Goal: Transaction & Acquisition: Purchase product/service

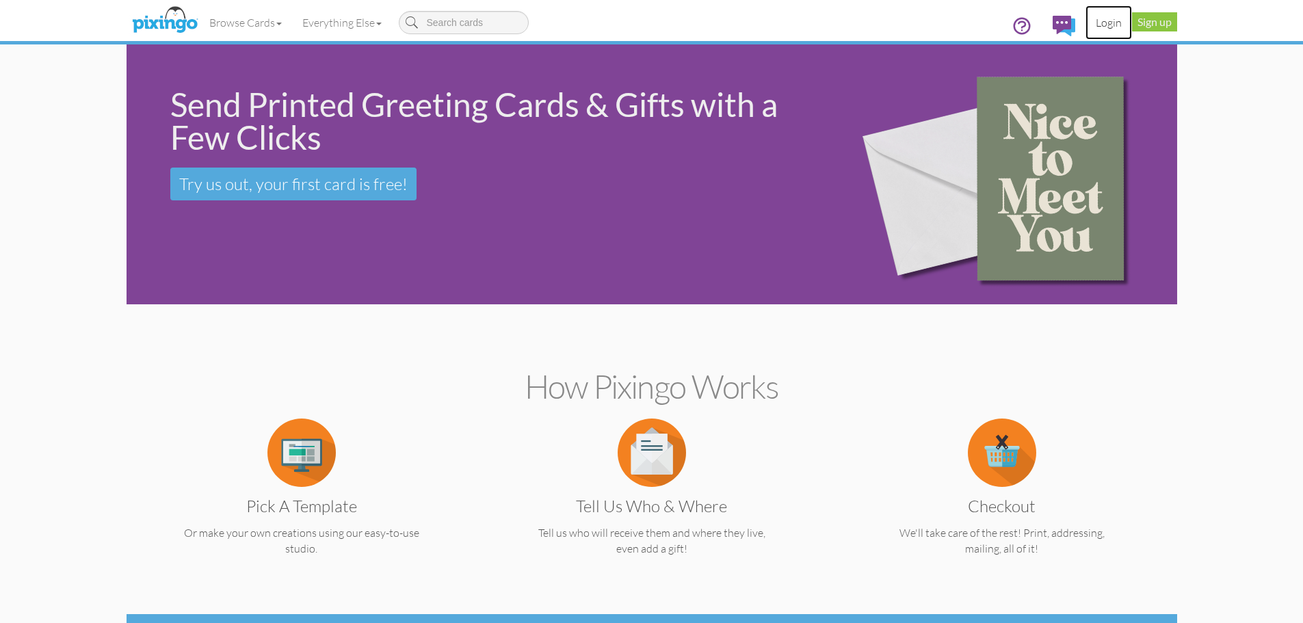
click at [1109, 22] on link "Login" at bounding box center [1108, 22] width 47 height 34
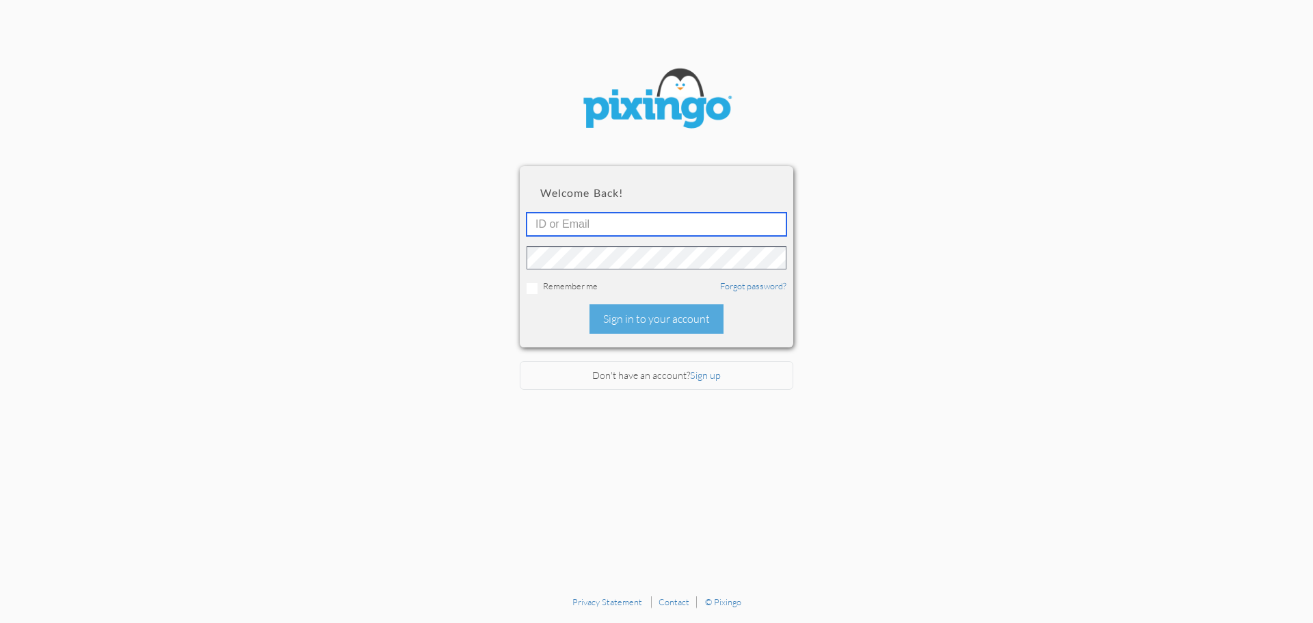
type input "[EMAIL_ADDRESS][DOMAIN_NAME]"
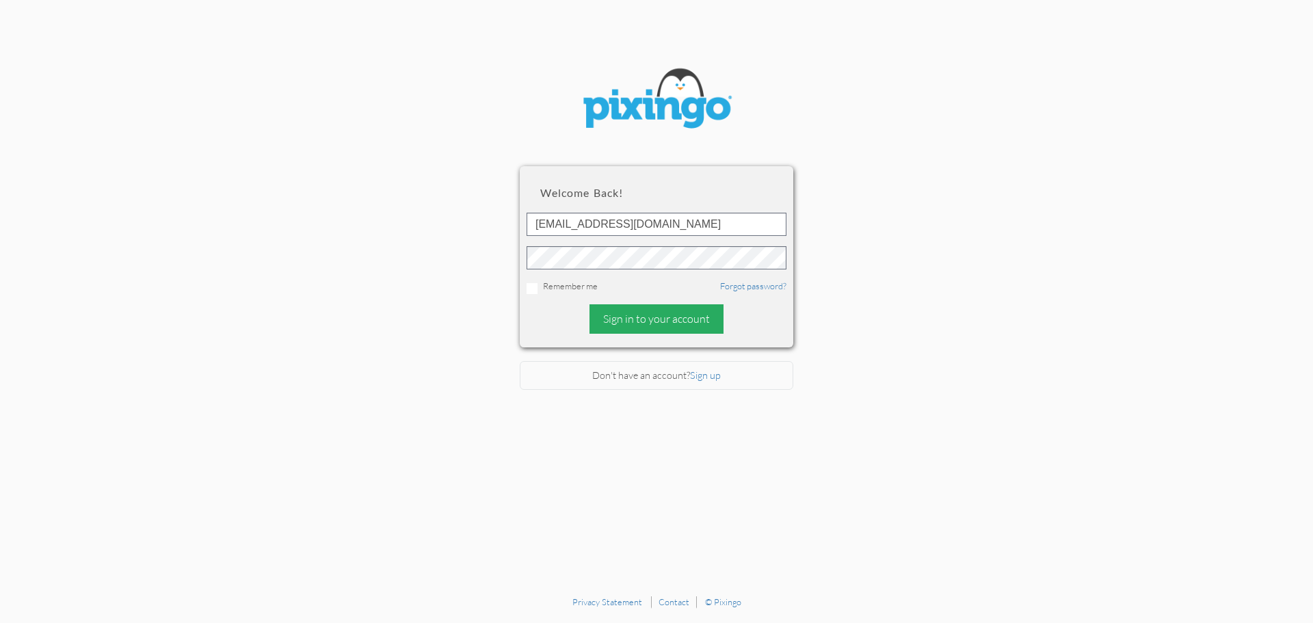
click at [695, 320] on div "Sign in to your account" at bounding box center [656, 318] width 134 height 29
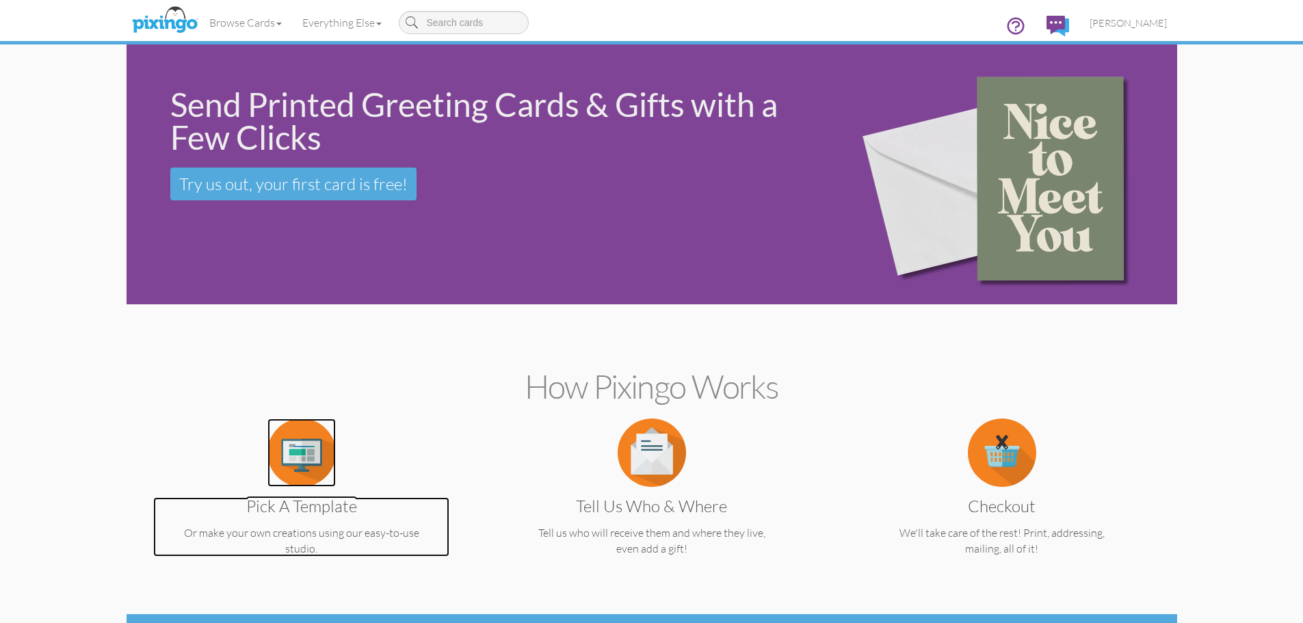
click at [302, 458] on img at bounding box center [301, 453] width 68 height 68
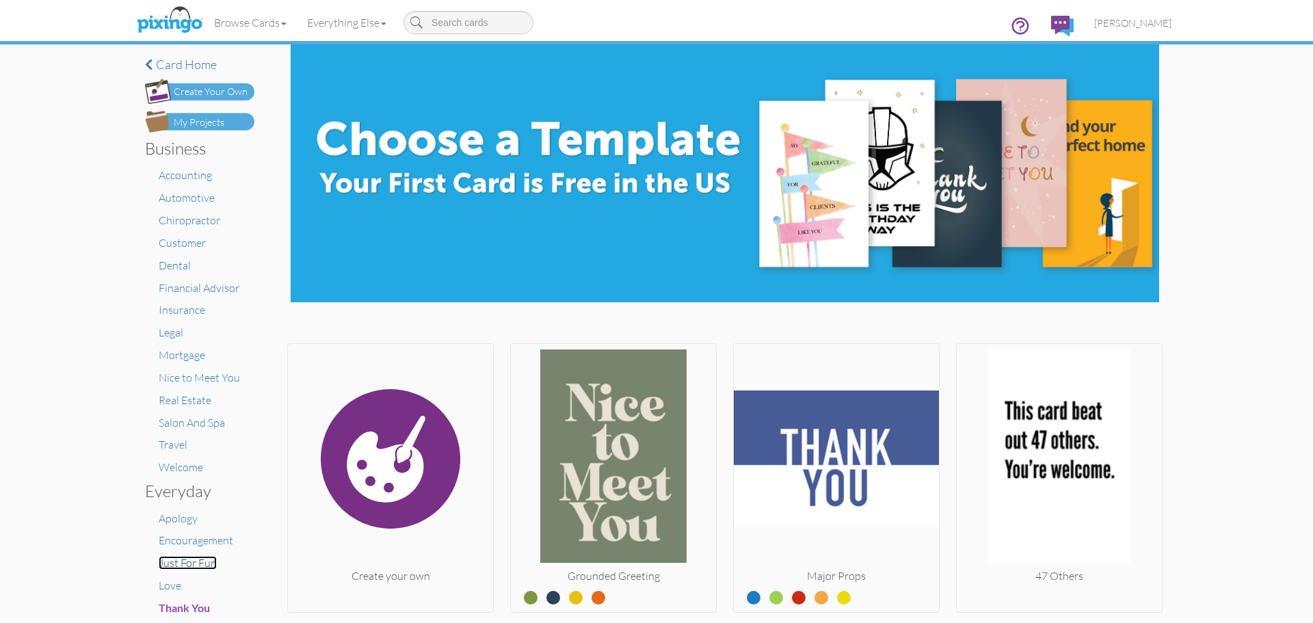
click at [185, 566] on span "Just For Fun" at bounding box center [188, 563] width 58 height 14
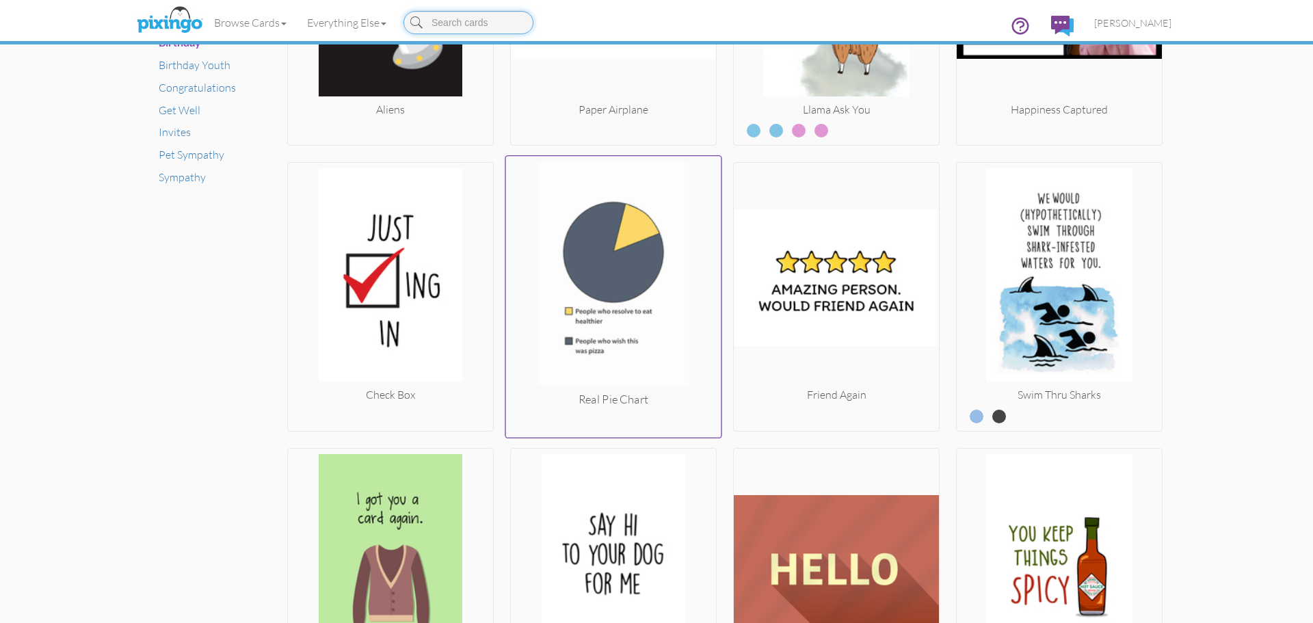
scroll to position [1000, 0]
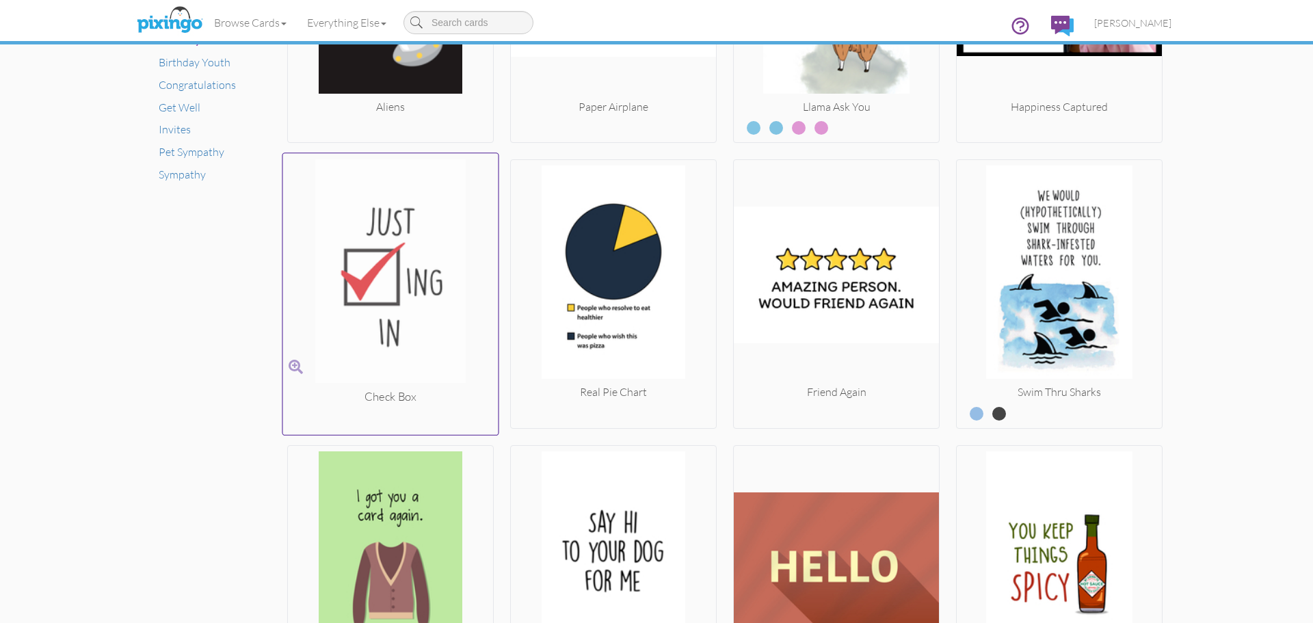
click at [416, 317] on img at bounding box center [390, 274] width 215 height 230
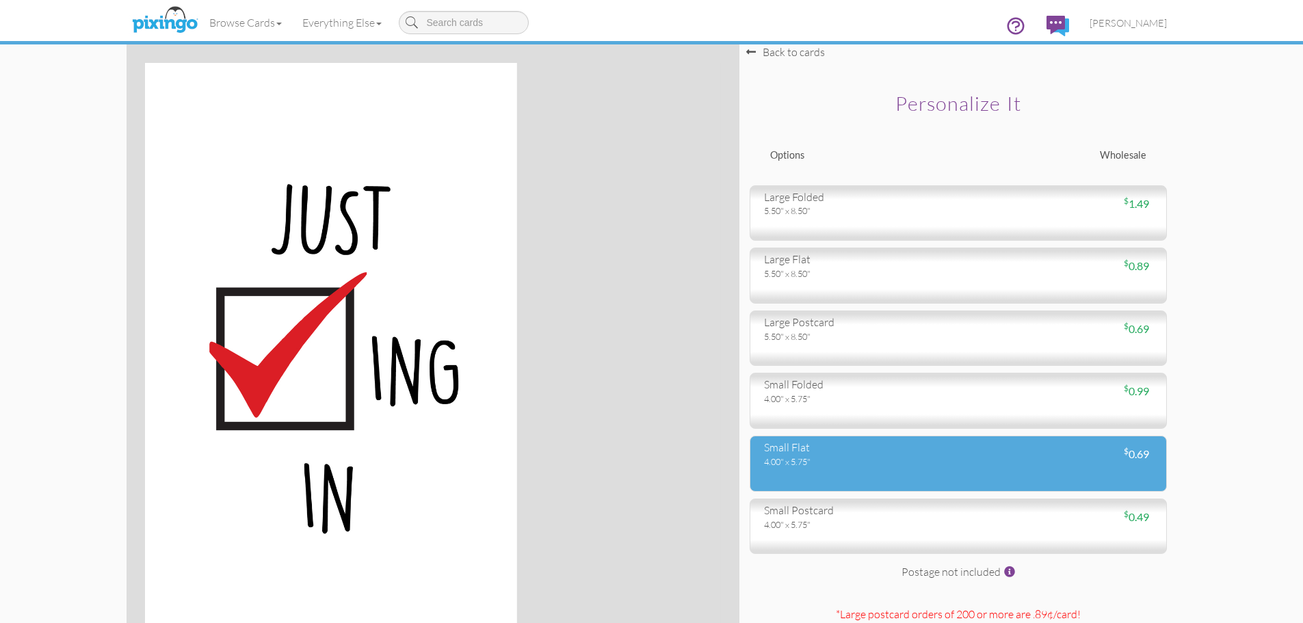
click at [932, 453] on div "small flat" at bounding box center [856, 448] width 184 height 16
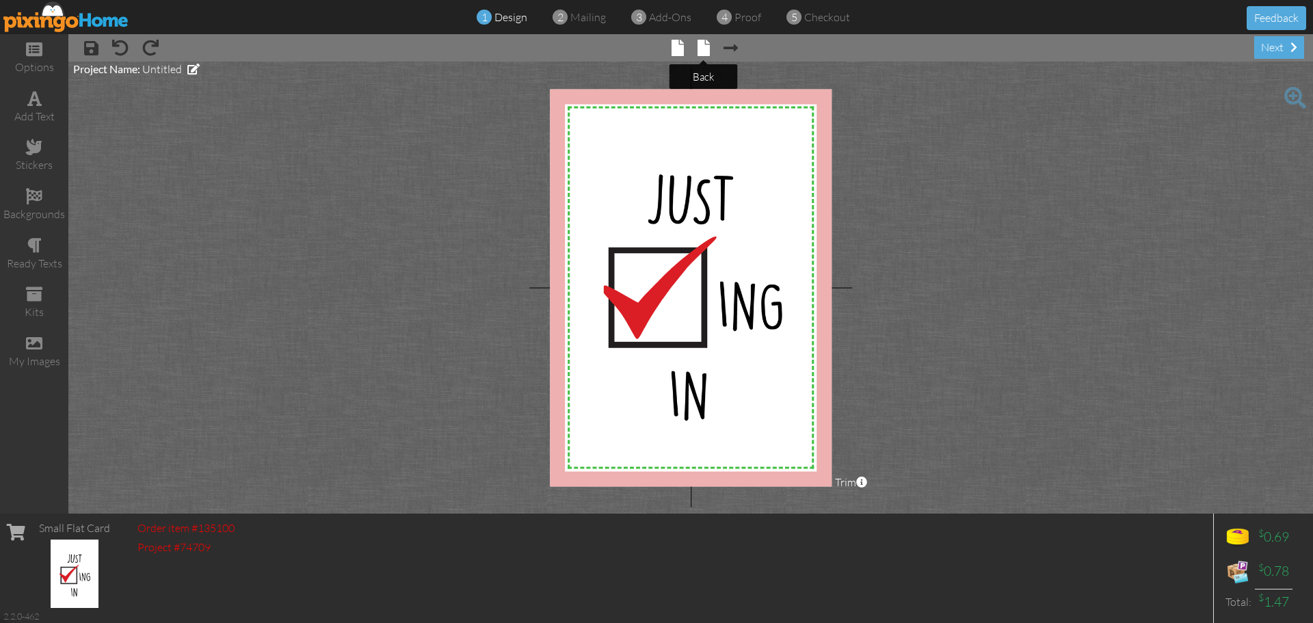
click at [707, 49] on span at bounding box center [704, 48] width 12 height 16
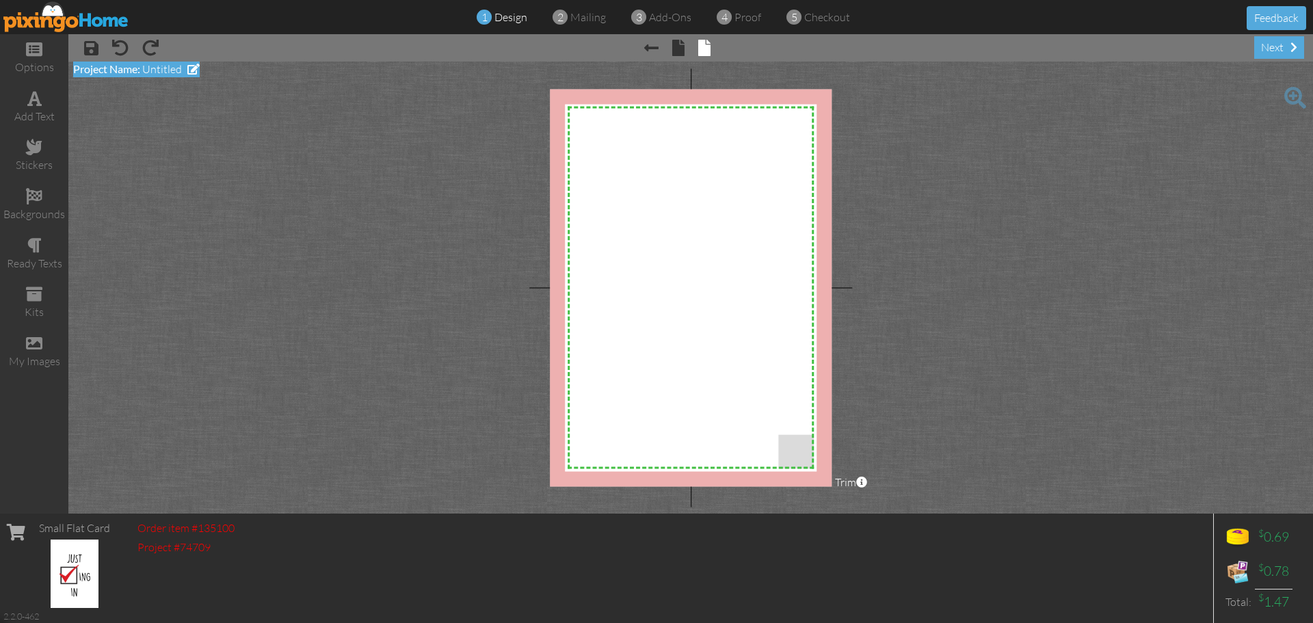
click at [156, 68] on span "Untitled" at bounding box center [162, 69] width 40 height 14
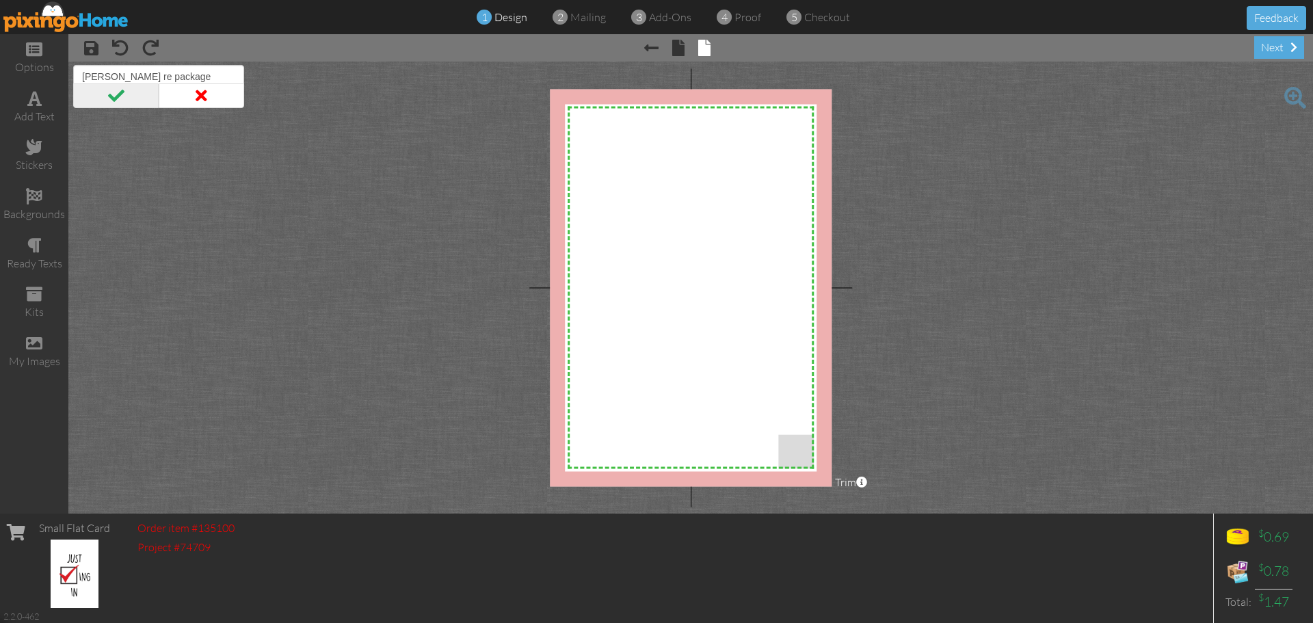
type input "[PERSON_NAME] re package"
click at [131, 89] on span at bounding box center [115, 95] width 85 height 25
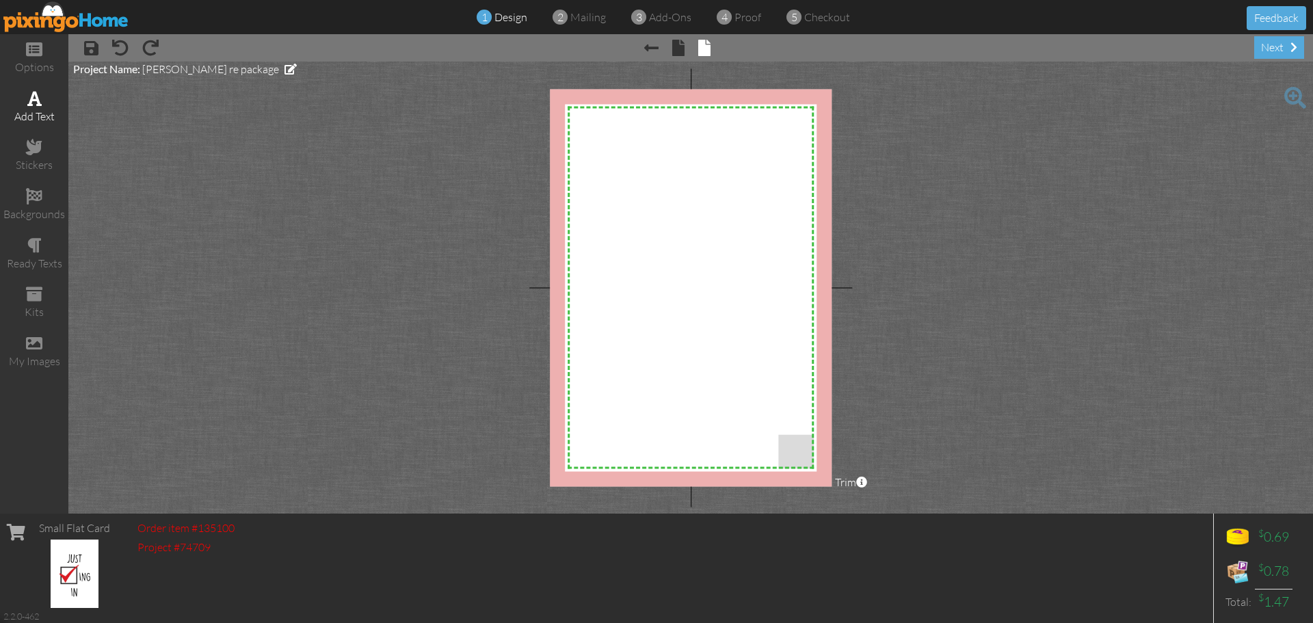
click at [29, 104] on span at bounding box center [34, 98] width 14 height 16
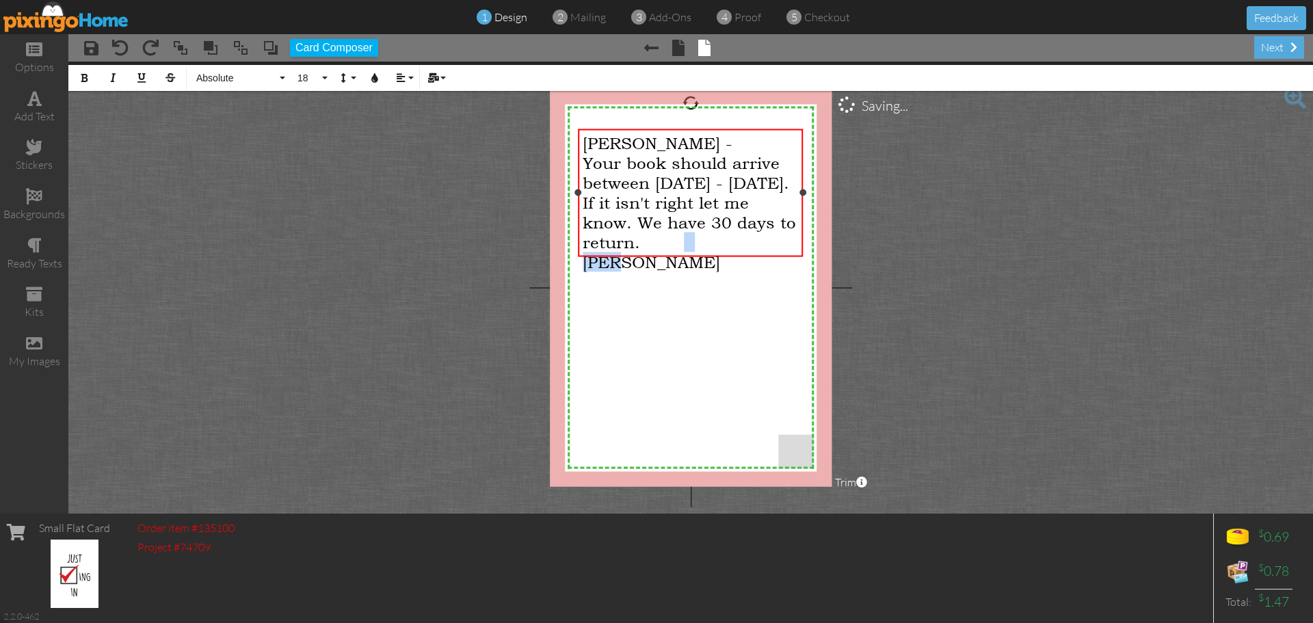
drag, startPoint x: 732, startPoint y: 241, endPoint x: 771, endPoint y: 241, distance: 39.0
click at [771, 241] on div "Your book should arrive between [DATE] - [DATE]. If it isn't right let me know.…" at bounding box center [691, 212] width 216 height 119
click at [246, 77] on span "Absolute" at bounding box center [236, 78] width 82 height 12
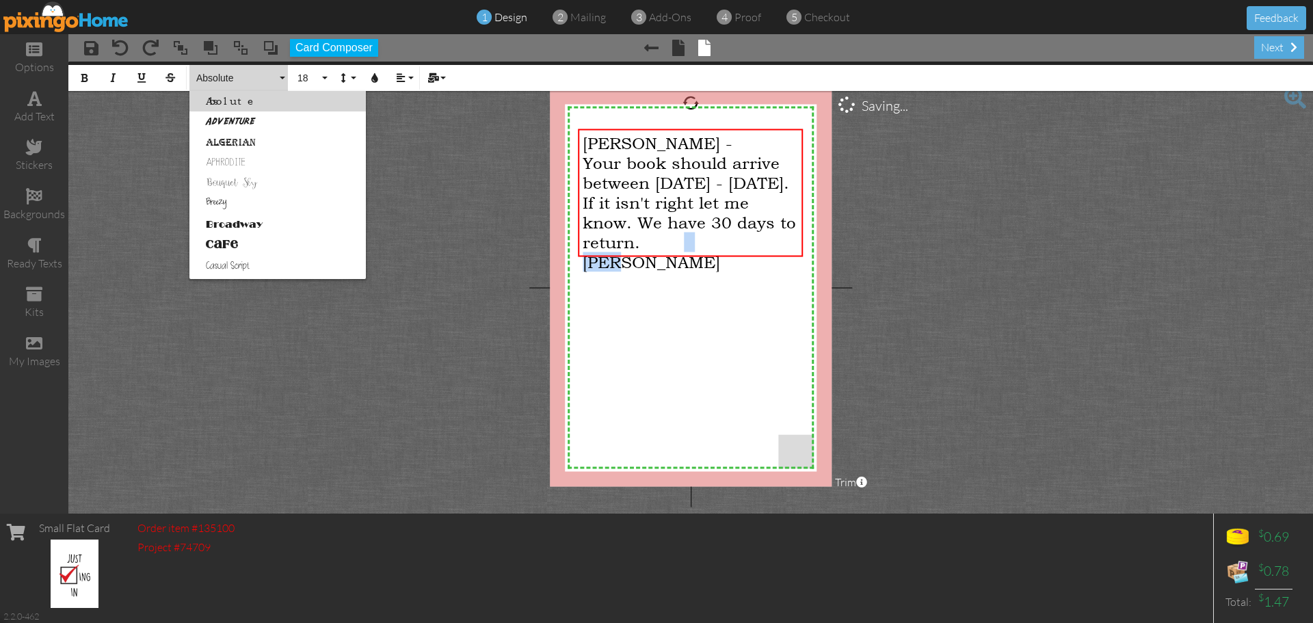
click at [265, 203] on link "Breezy" at bounding box center [277, 204] width 176 height 21
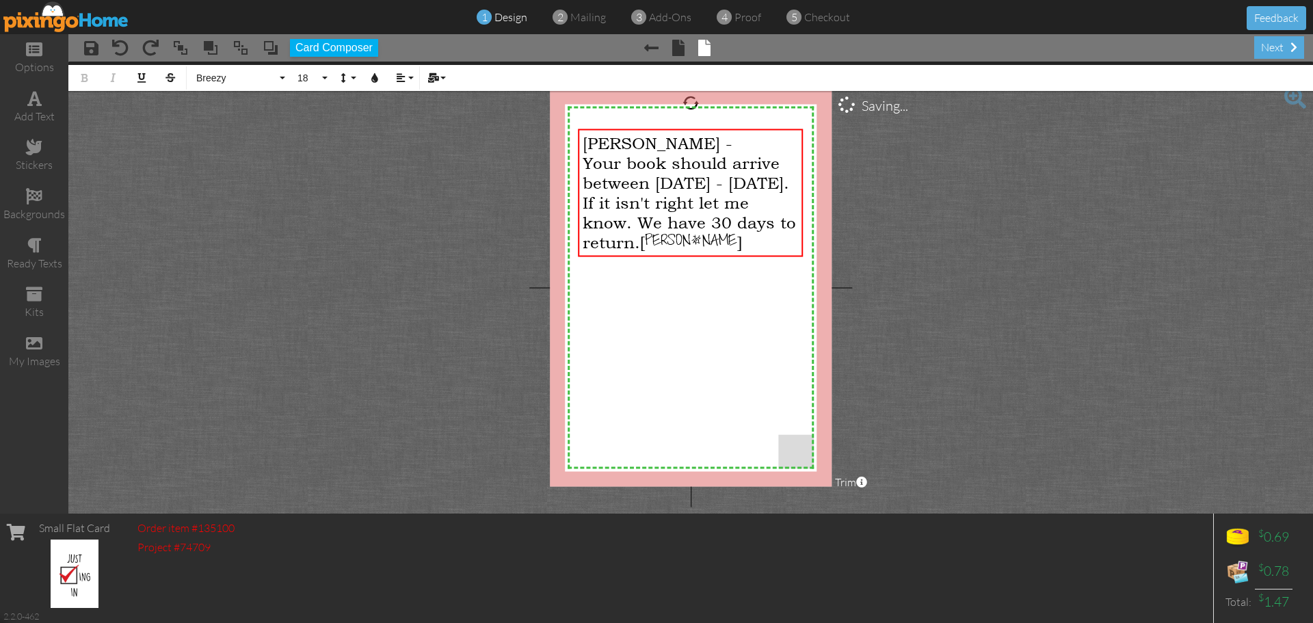
click at [1025, 230] on project-studio-wrapper "X X X X X X X X X X X X X X X X X X X X X X X X X X X X X X X X X X X X X X X X…" at bounding box center [690, 288] width 1245 height 452
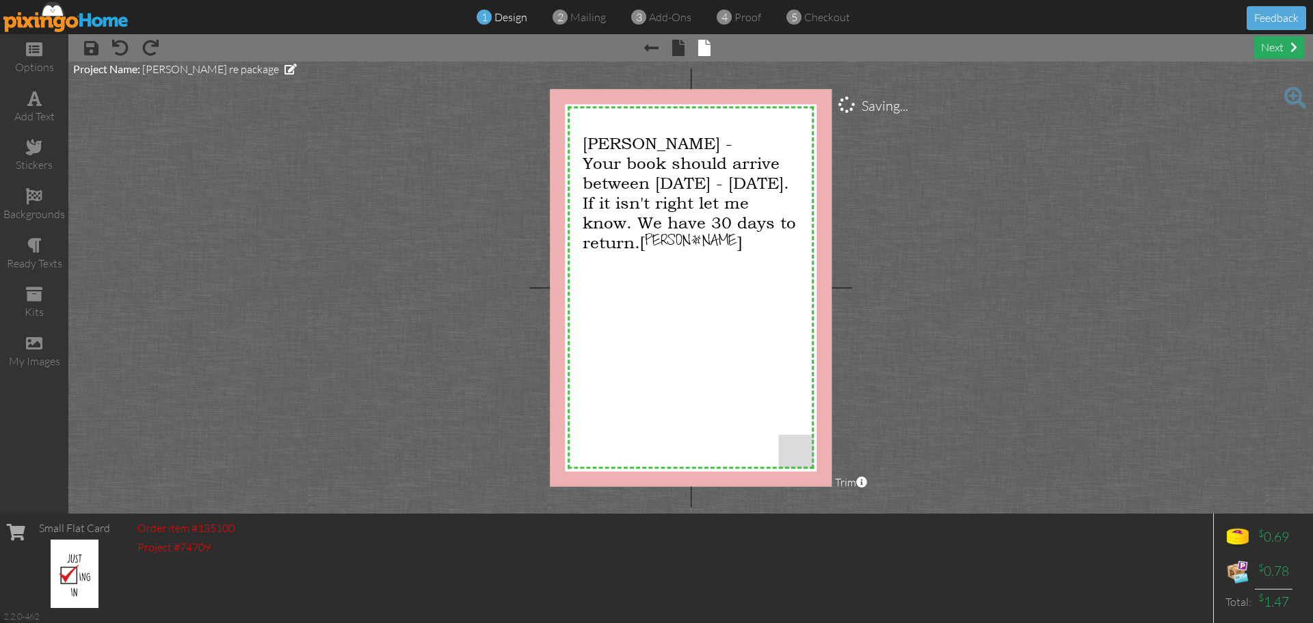
click at [1286, 48] on div "next" at bounding box center [1279, 47] width 50 height 23
click at [1279, 44] on div "next" at bounding box center [1279, 47] width 50 height 23
click at [1282, 43] on div "next" at bounding box center [1279, 47] width 50 height 23
click at [654, 44] on span at bounding box center [651, 48] width 14 height 16
click at [496, 14] on span "design" at bounding box center [510, 17] width 33 height 14
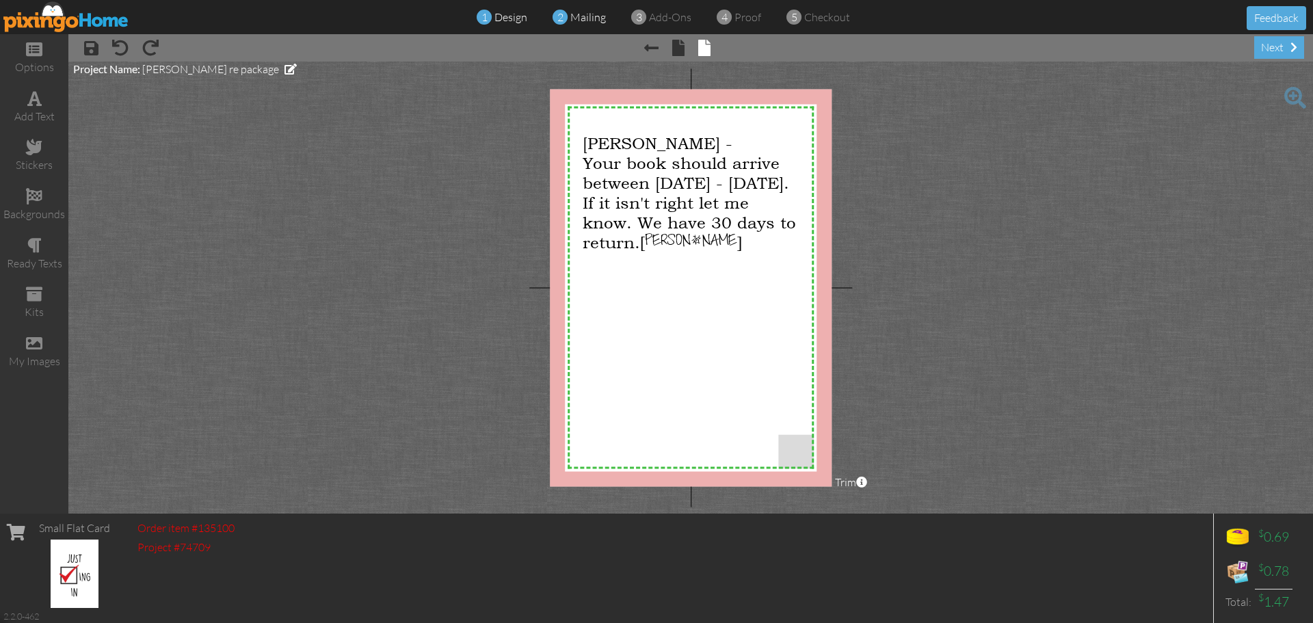
click at [592, 15] on span "mailing" at bounding box center [588, 17] width 36 height 14
click at [846, 478] on span "Trim" at bounding box center [851, 483] width 32 height 16
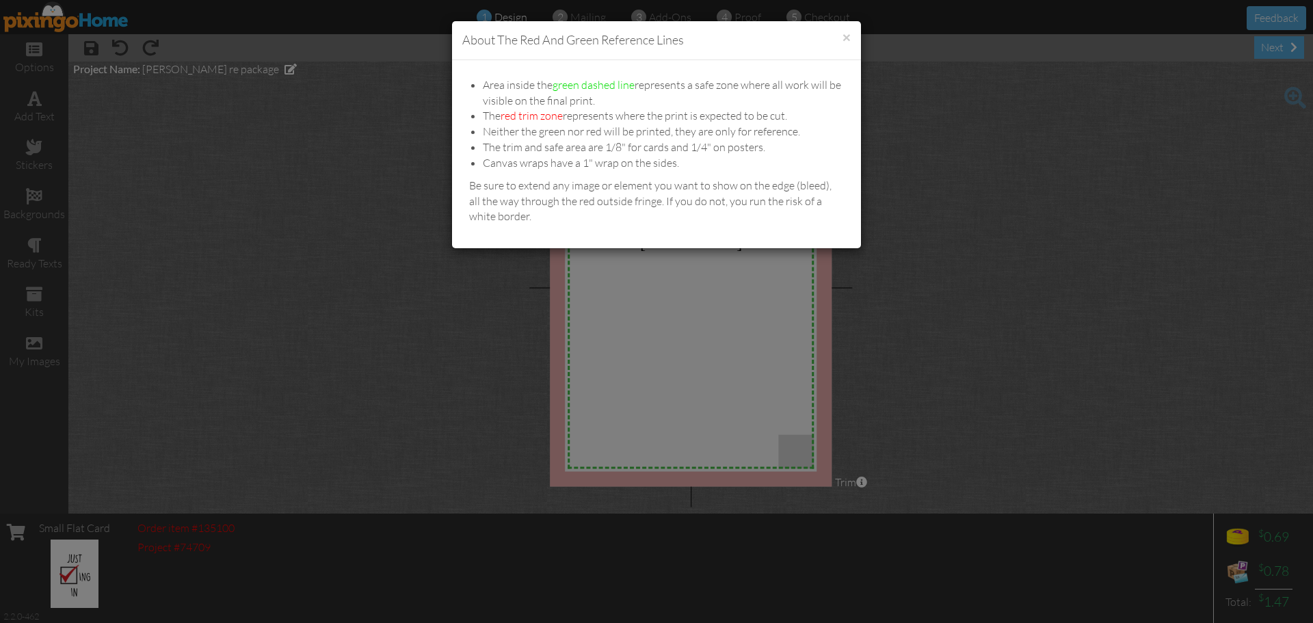
click at [997, 281] on div "× About the red and green reference lines Area inside the green dashed line rep…" at bounding box center [656, 311] width 1313 height 623
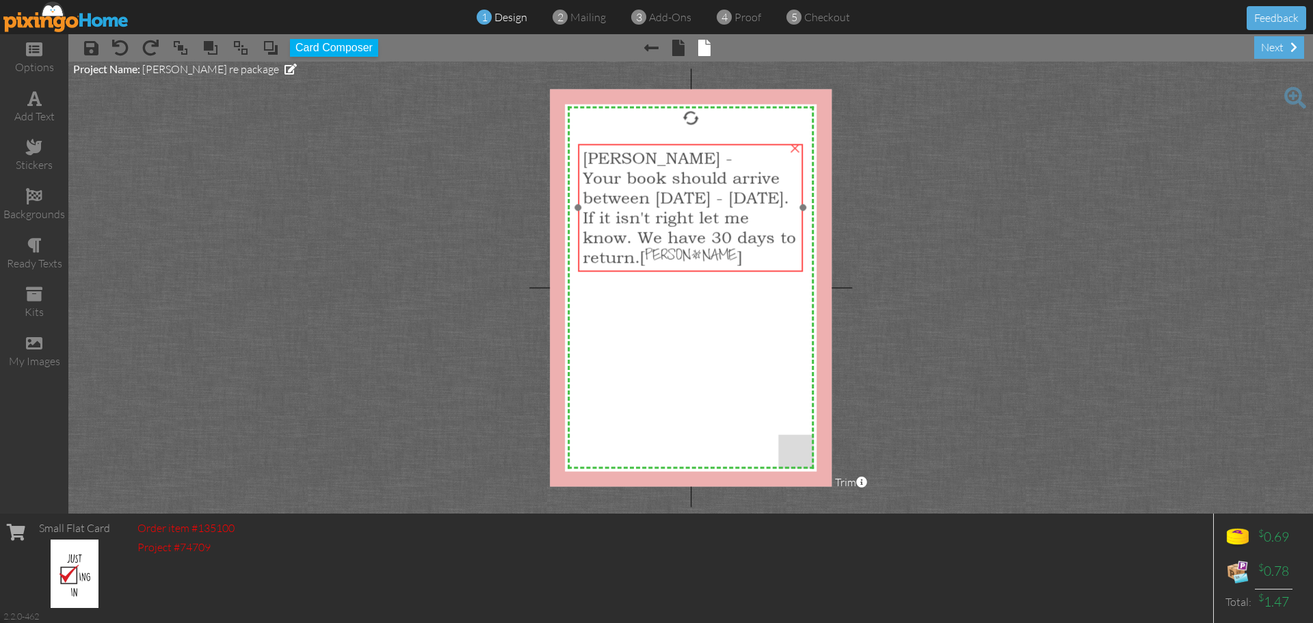
drag, startPoint x: 665, startPoint y: 131, endPoint x: 665, endPoint y: 146, distance: 15.0
click at [665, 146] on div "[PERSON_NAME] - Your book should arrive between [DATE] - [DATE]. If it isn't ri…" at bounding box center [690, 208] width 225 height 128
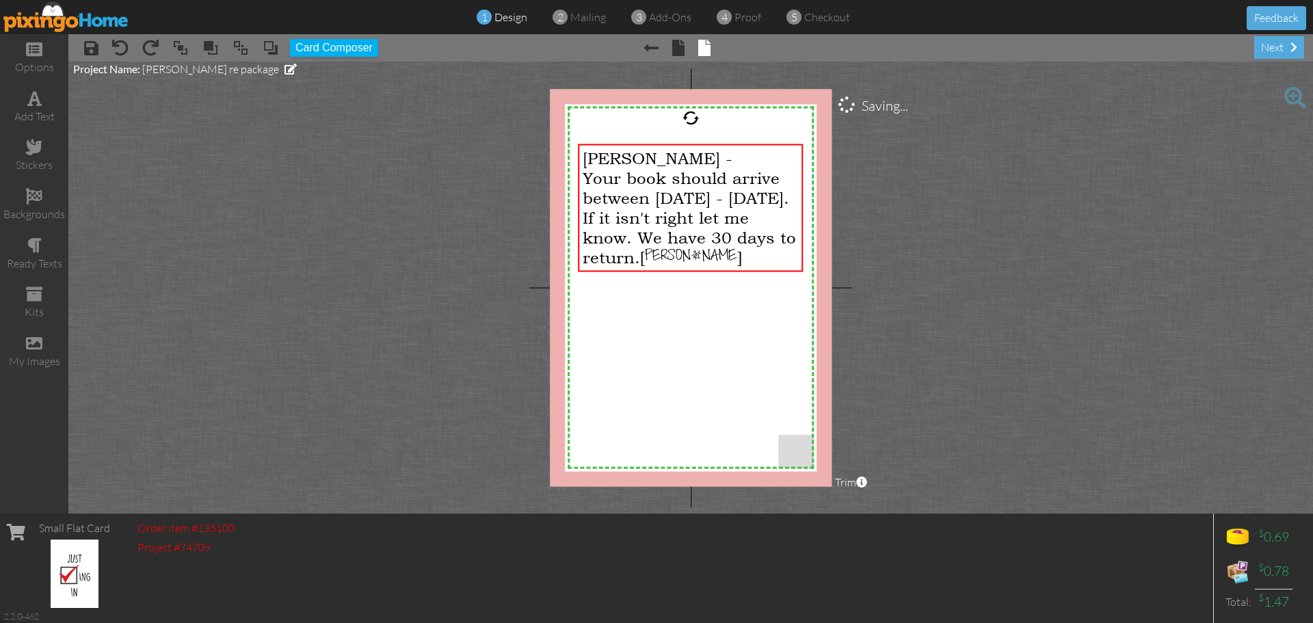
click at [970, 255] on project-studio-wrapper "X X X X X X X X X X X X X X X X X X X X X X X X X X X X X X X X X X X X X X X X…" at bounding box center [690, 288] width 1245 height 452
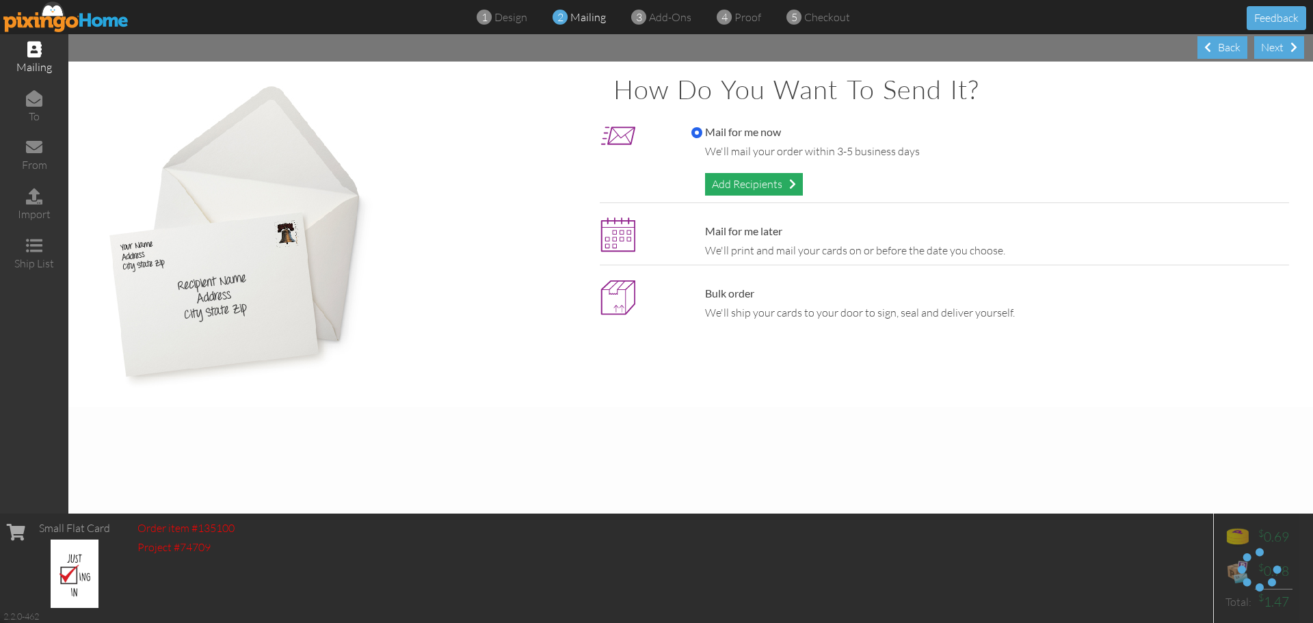
click at [778, 180] on div "Add Recipients" at bounding box center [754, 184] width 98 height 23
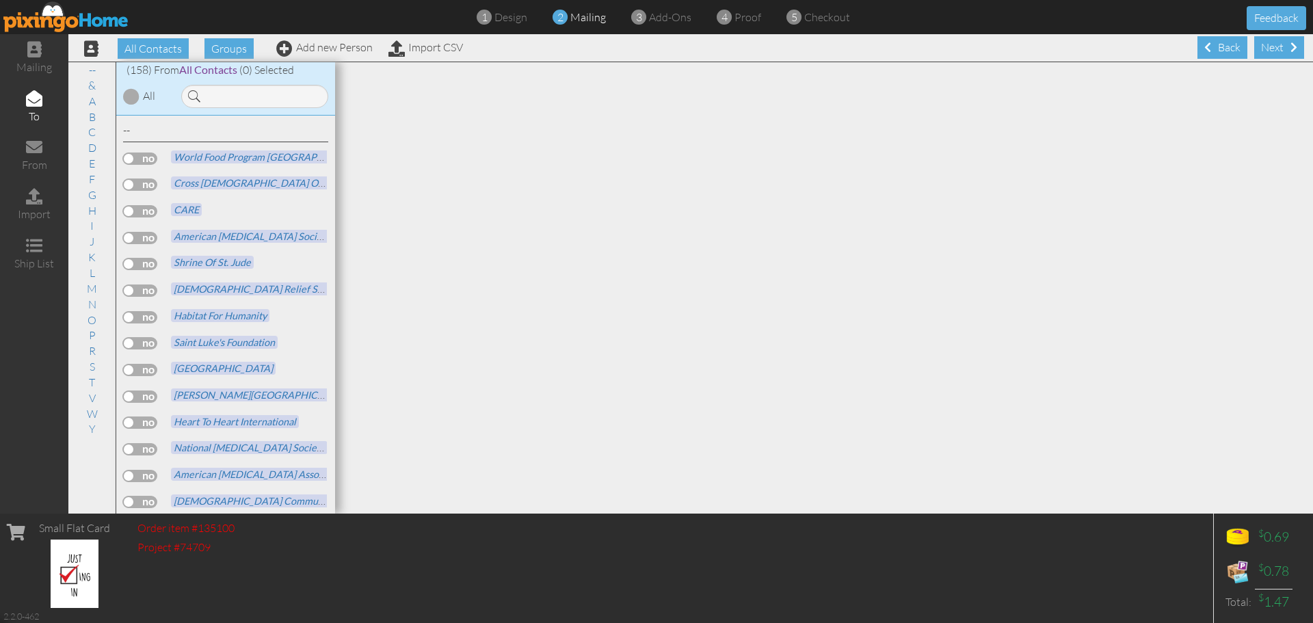
click at [185, 85] on div at bounding box center [254, 96] width 147 height 23
click at [228, 96] on input at bounding box center [254, 96] width 147 height 23
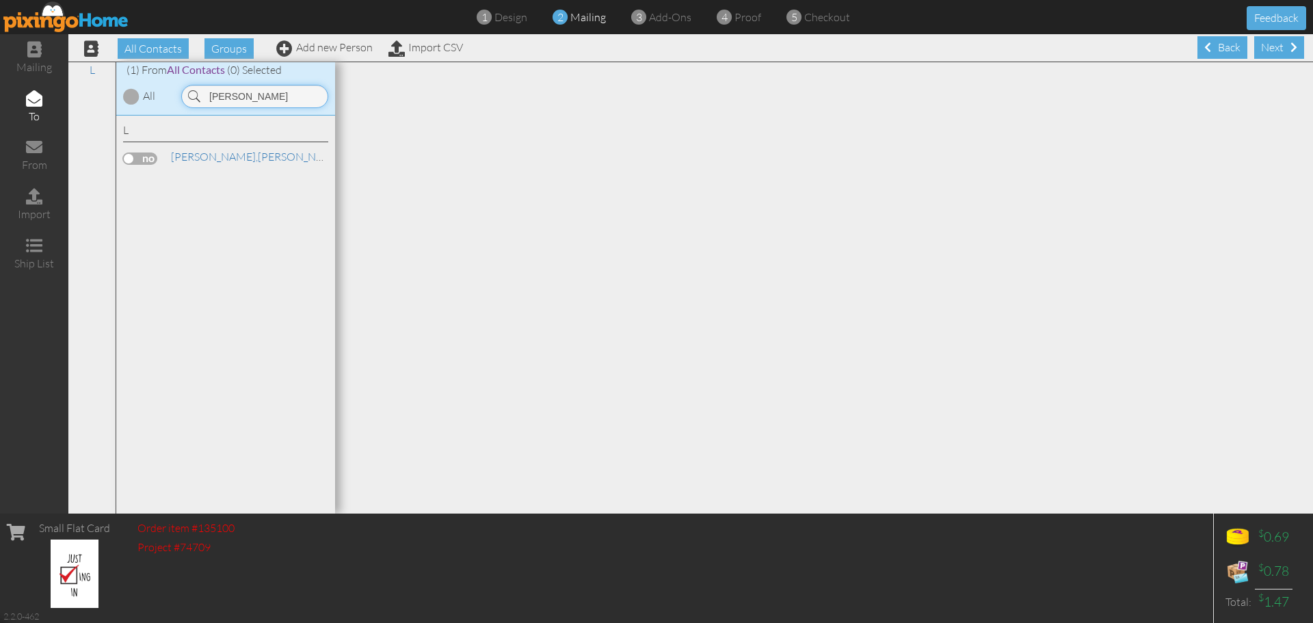
type input "[PERSON_NAME]"
click at [141, 153] on label at bounding box center [140, 159] width 34 height 12
click at [0, 0] on input "checkbox" at bounding box center [0, 0] width 0 height 0
click at [1273, 44] on div "Next" at bounding box center [1279, 47] width 50 height 23
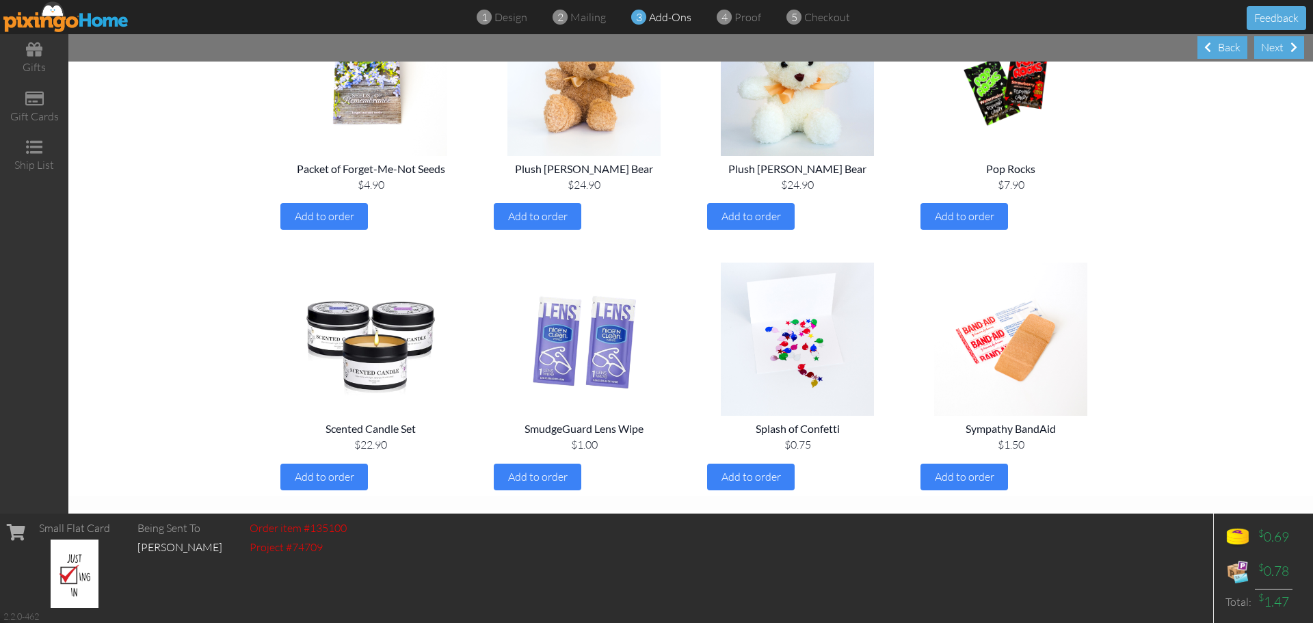
scroll to position [1504, 0]
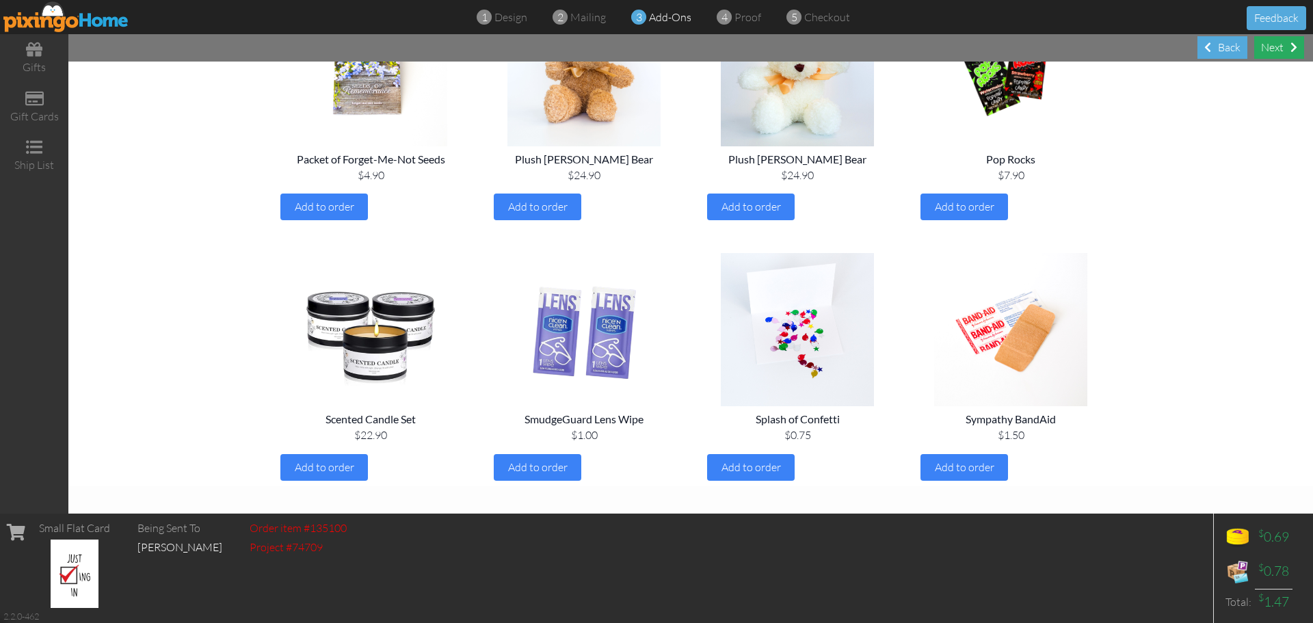
click at [1270, 47] on div "Next" at bounding box center [1279, 47] width 50 height 23
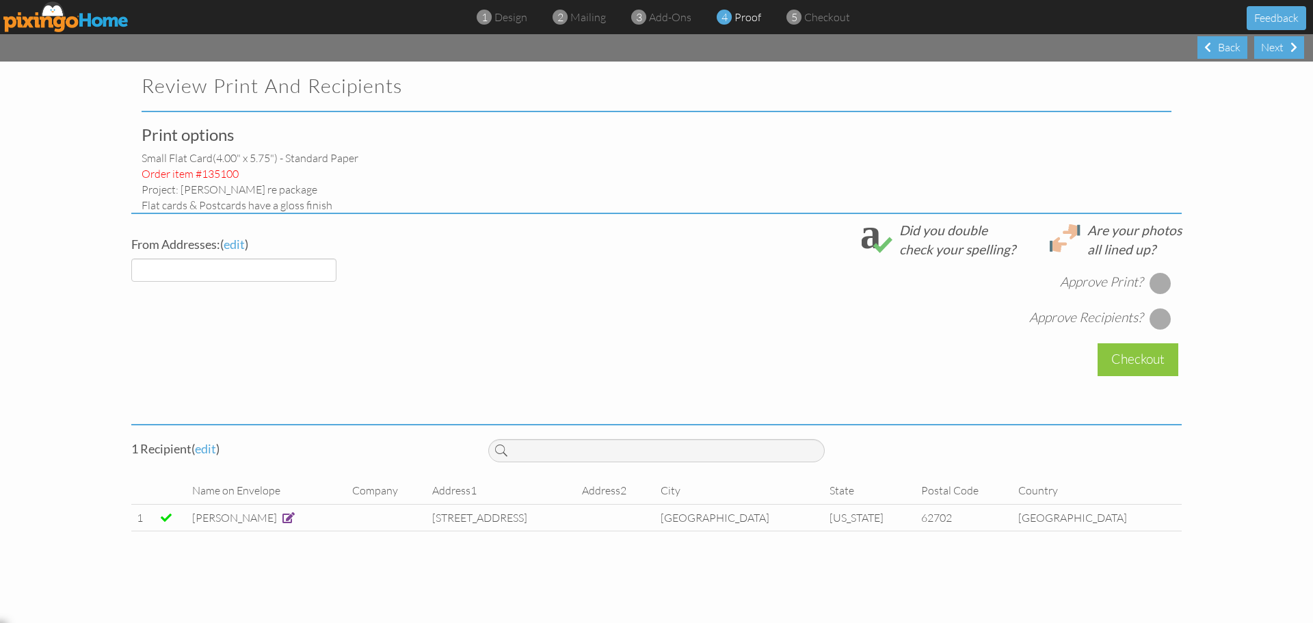
select select "object:2688"
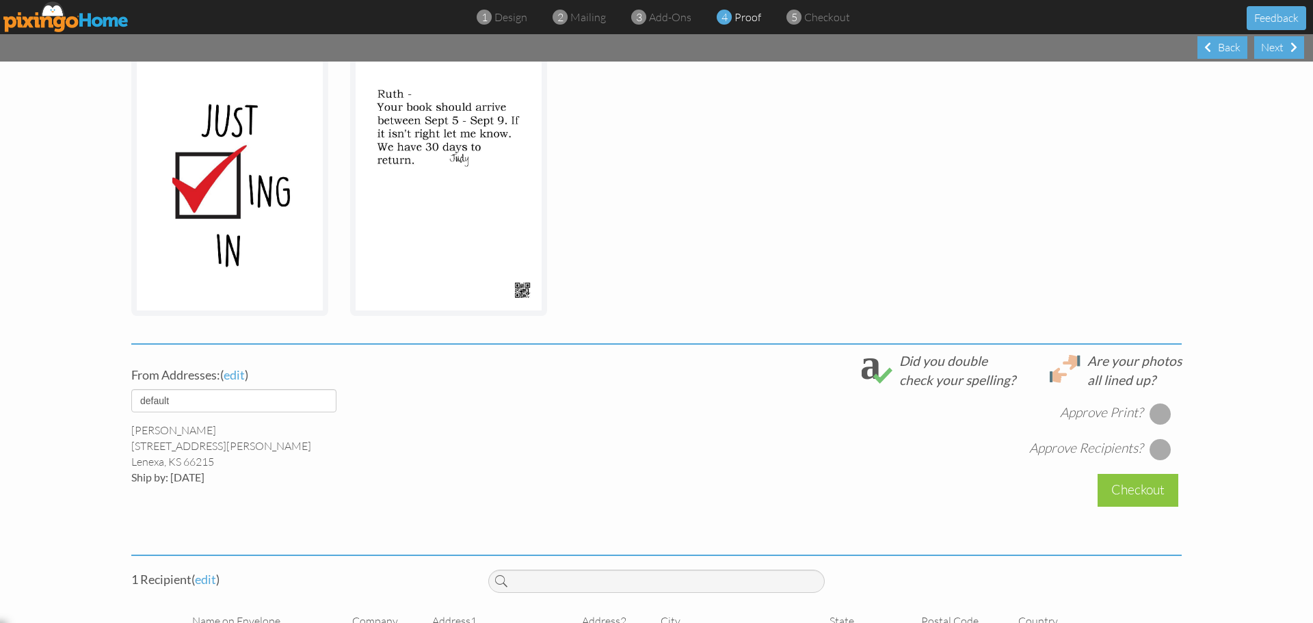
scroll to position [230, 0]
click at [1159, 407] on div at bounding box center [1161, 412] width 22 height 22
click at [1158, 447] on div at bounding box center [1161, 447] width 22 height 22
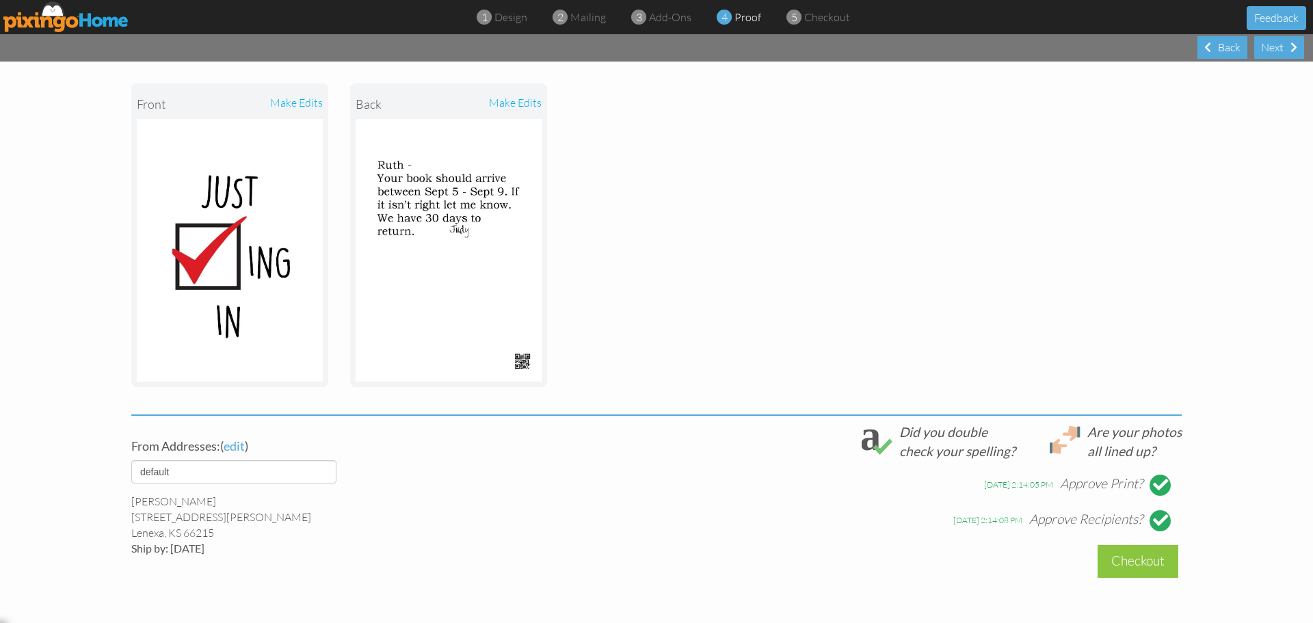
scroll to position [294, 0]
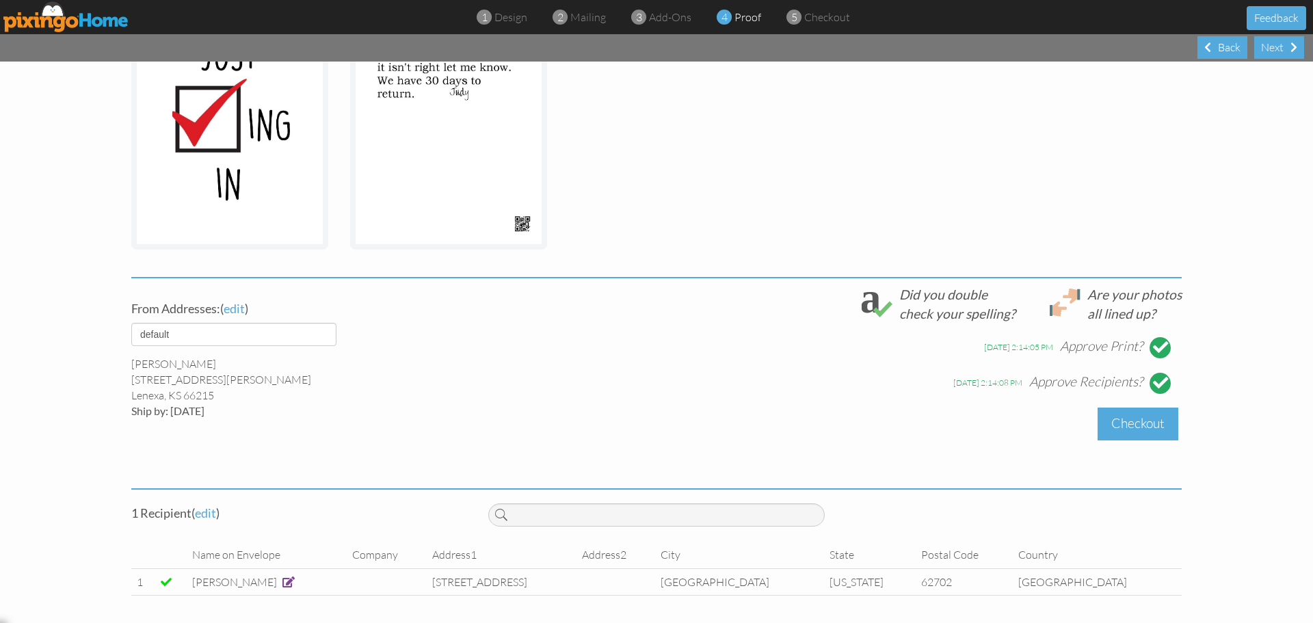
click at [1145, 423] on div "Checkout" at bounding box center [1138, 424] width 81 height 32
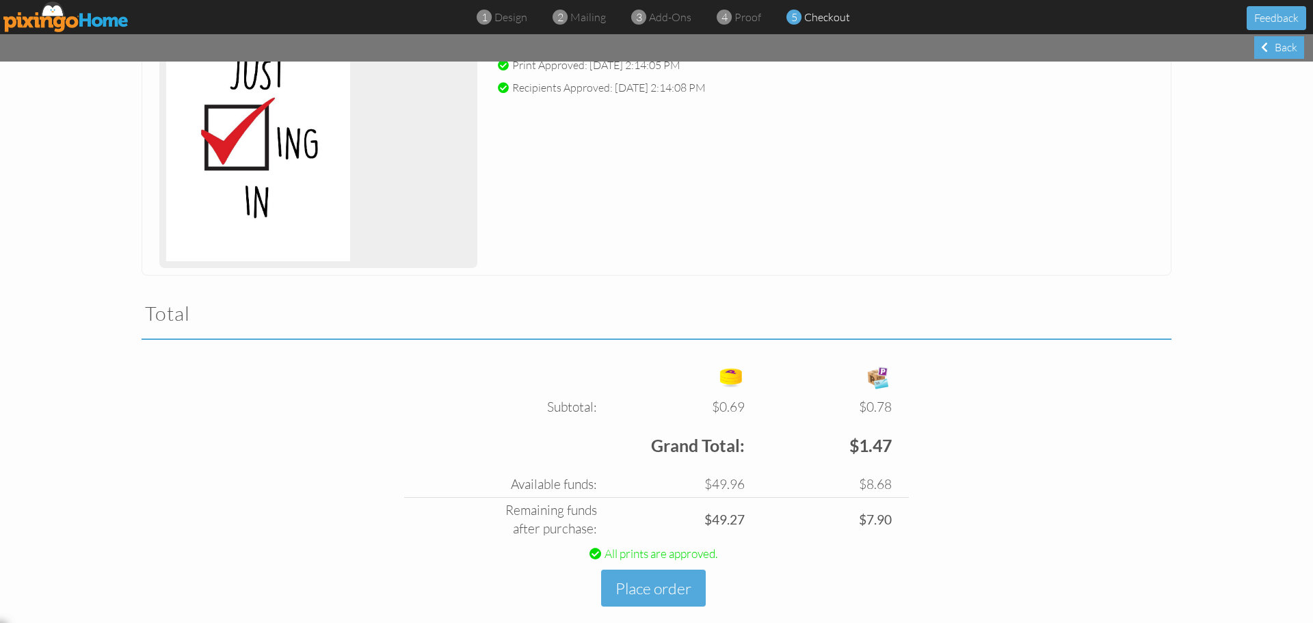
scroll to position [259, 0]
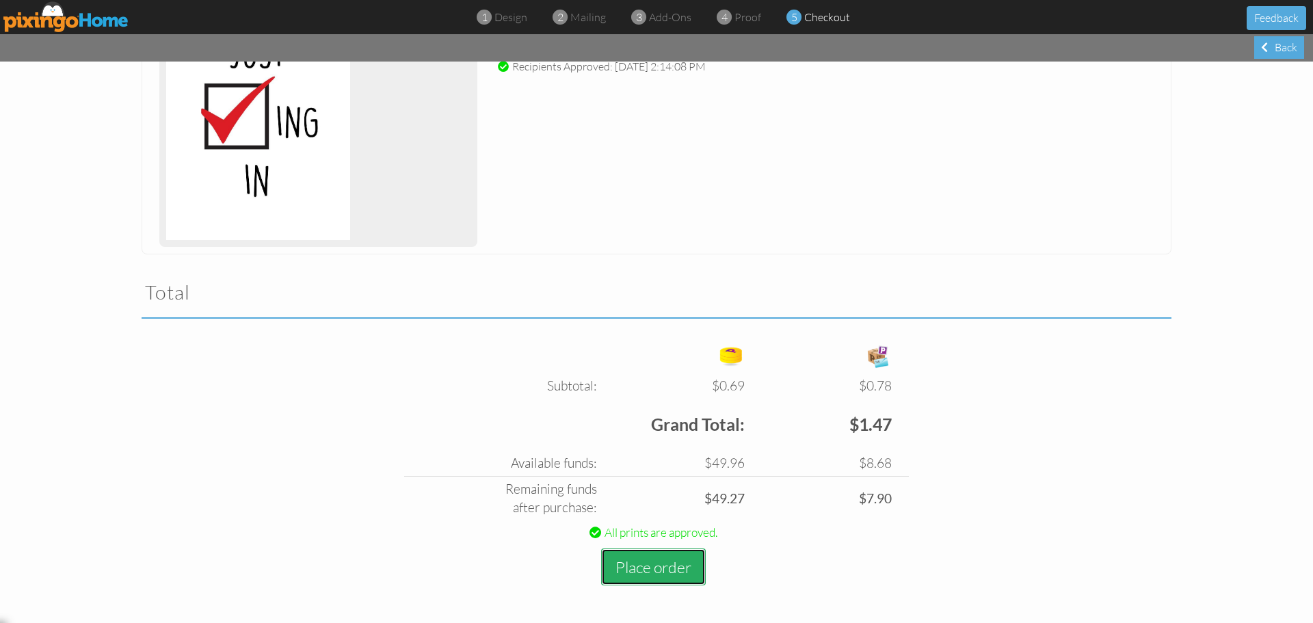
click at [676, 572] on button "Place order" at bounding box center [653, 567] width 105 height 38
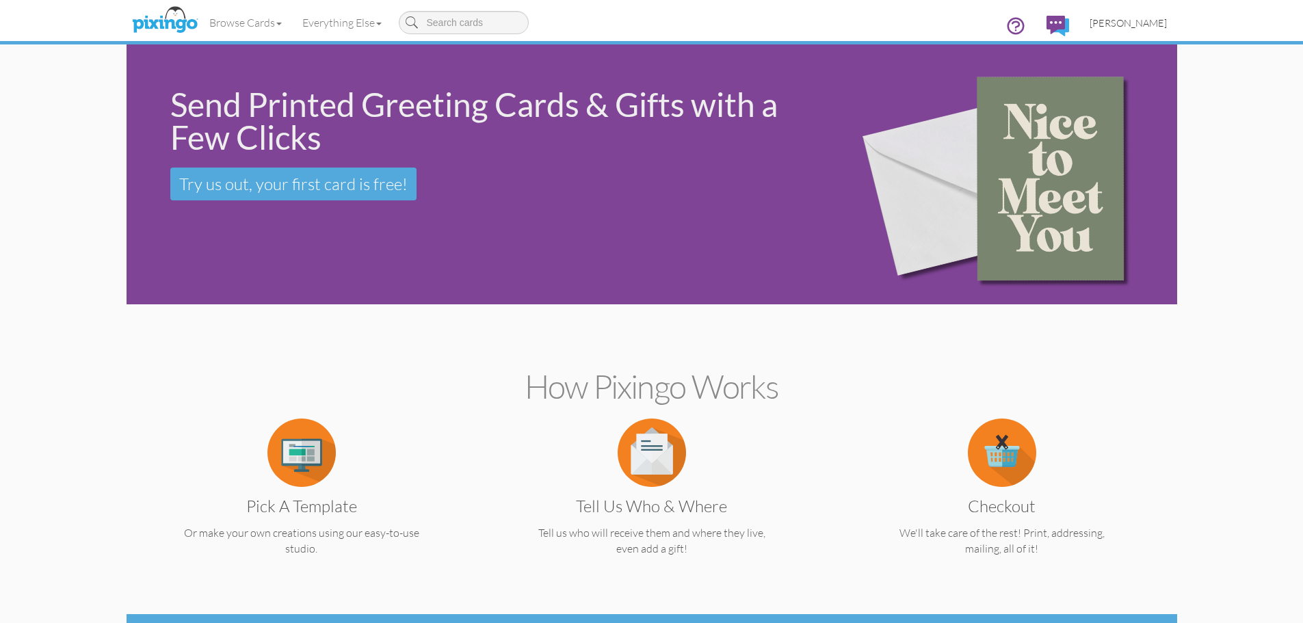
click at [1142, 24] on span "[PERSON_NAME]" at bounding box center [1127, 23] width 77 height 12
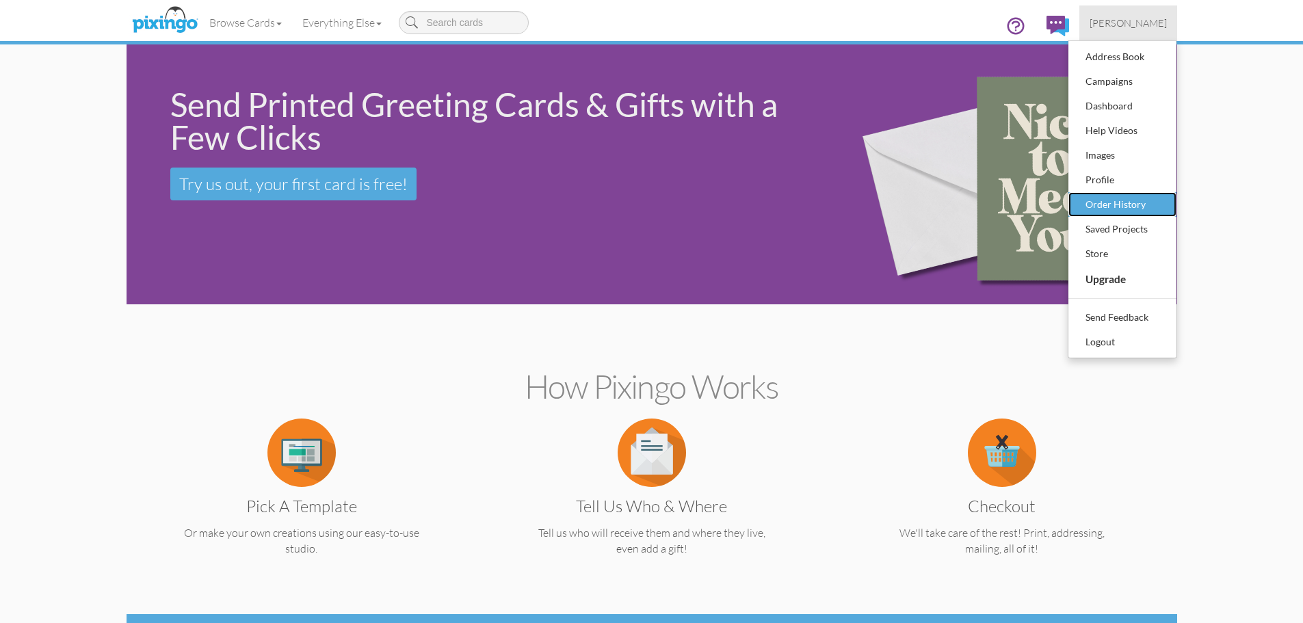
click at [1130, 198] on div "Order History" at bounding box center [1122, 204] width 81 height 21
